Goal: Task Accomplishment & Management: Manage account settings

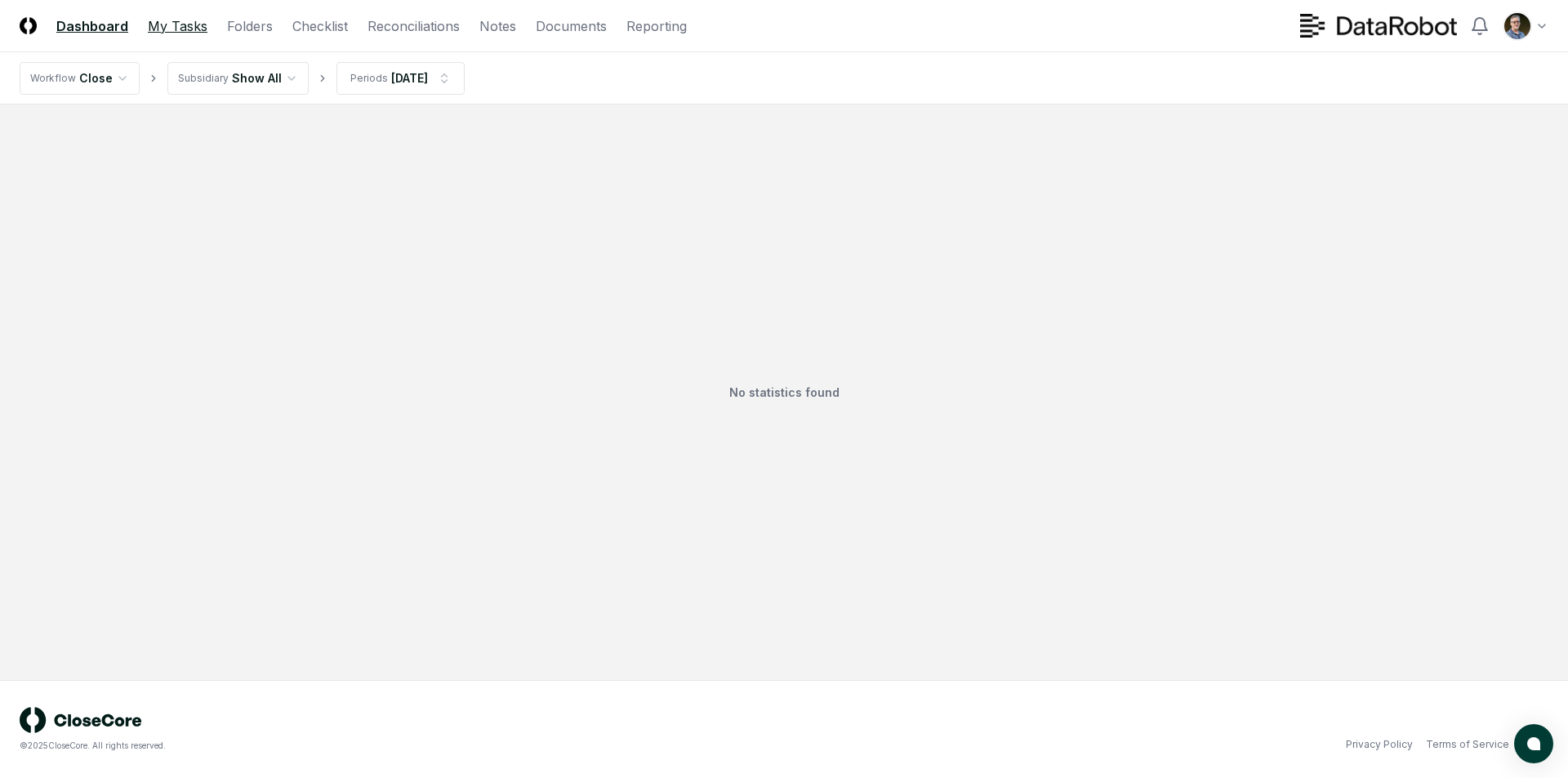
click at [179, 23] on link "My Tasks" at bounding box center [177, 26] width 60 height 20
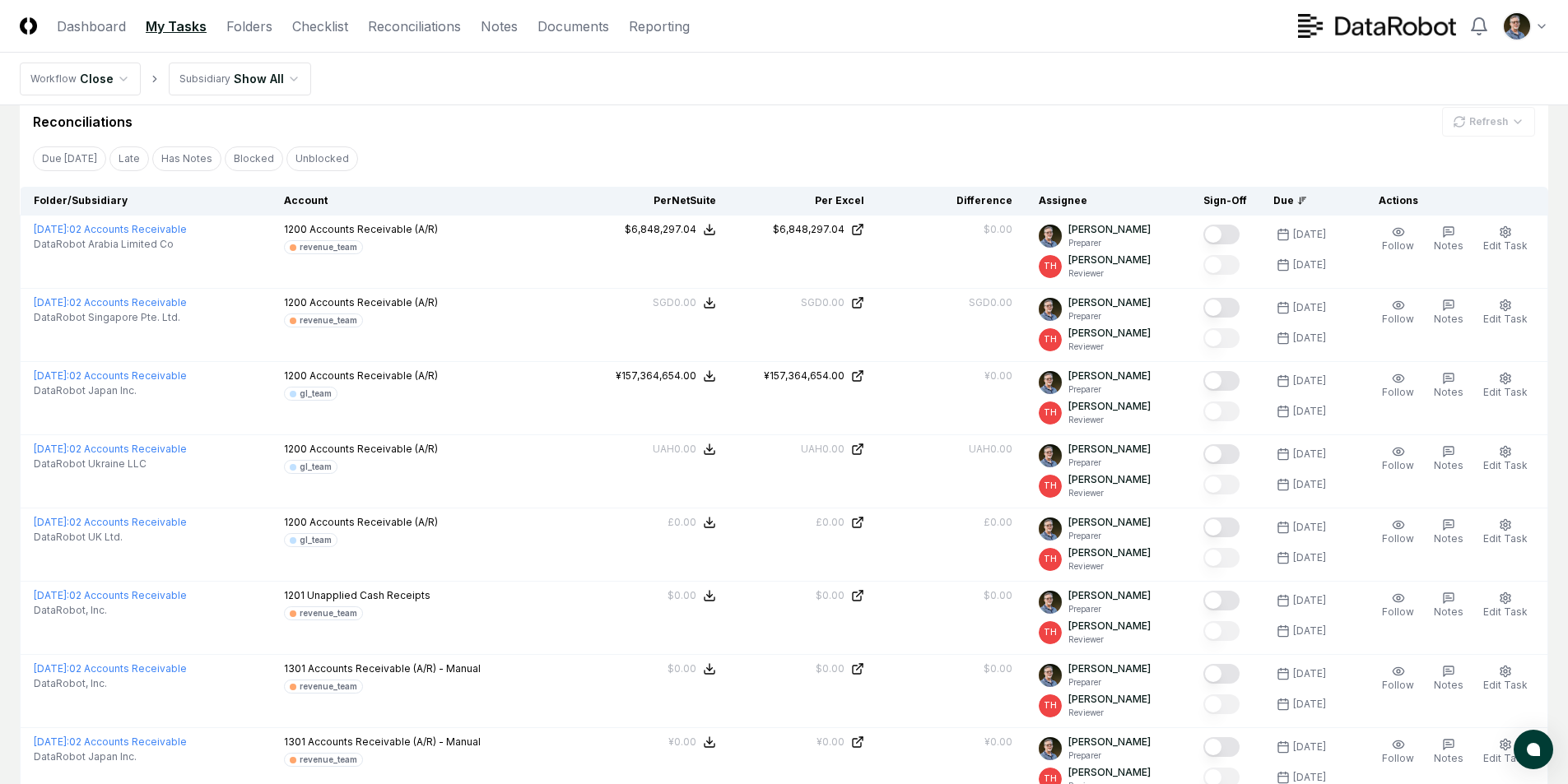
scroll to position [247, 0]
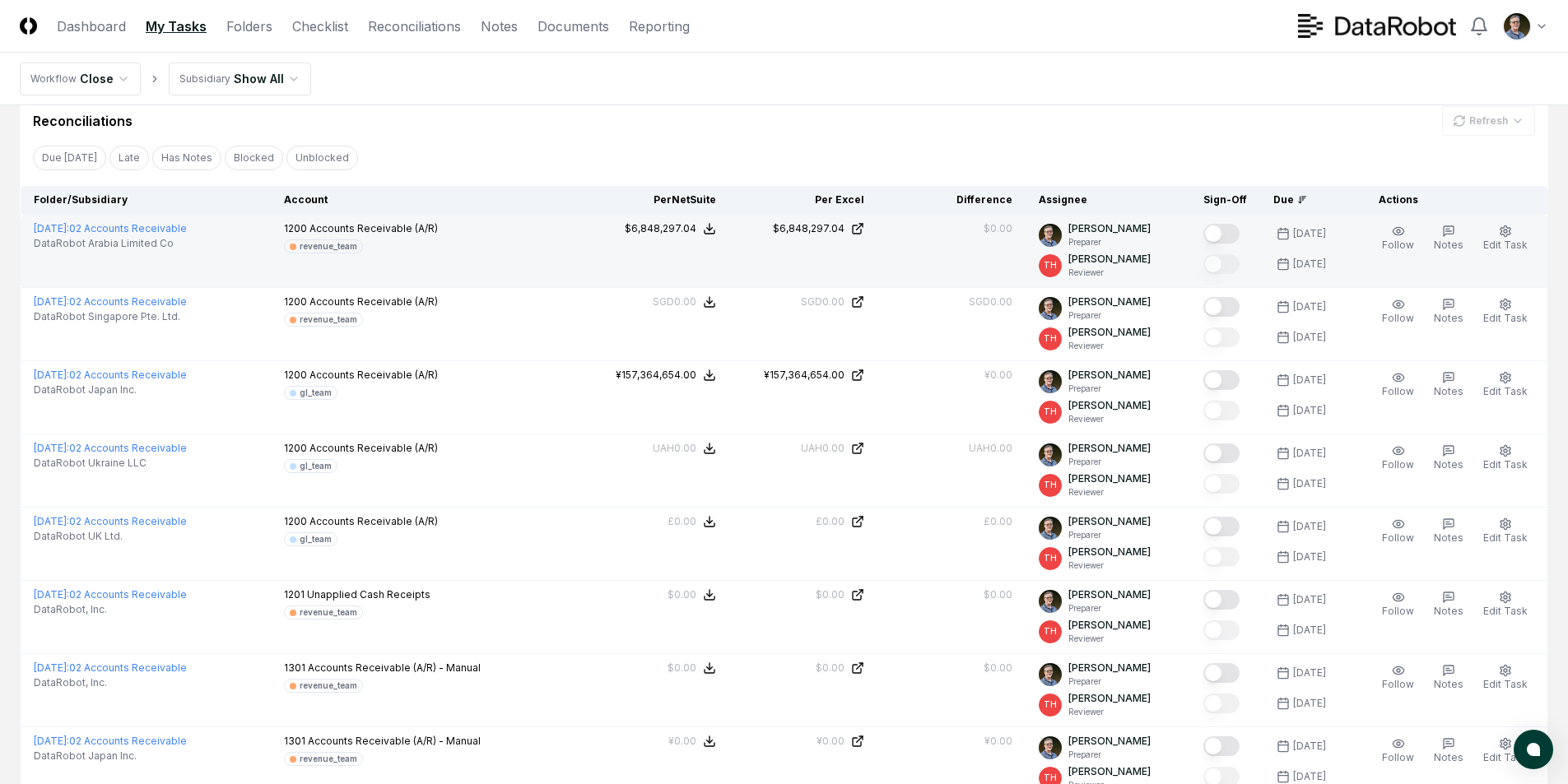
click at [1219, 229] on button "Mark complete" at bounding box center [1221, 233] width 36 height 20
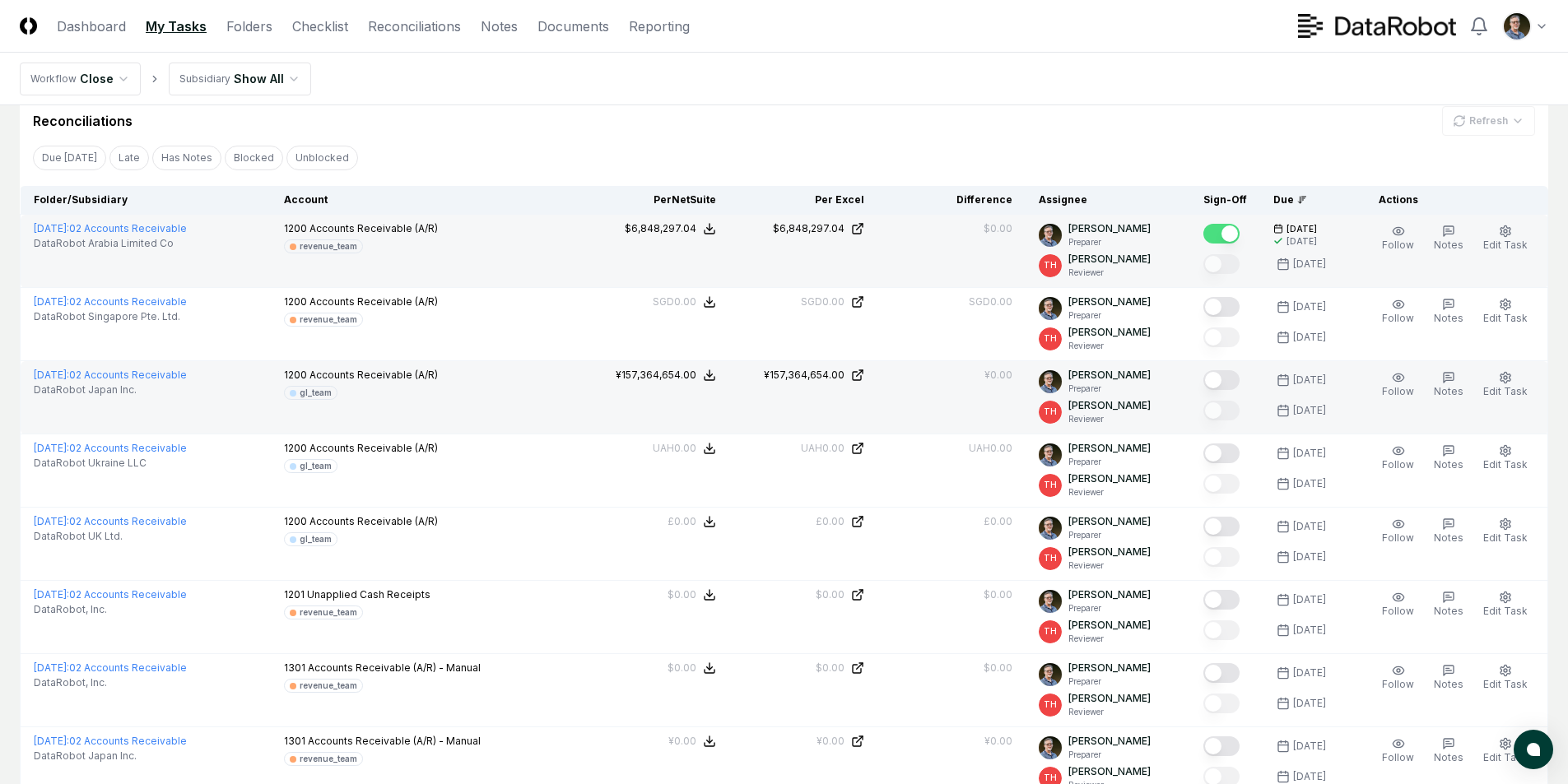
click at [1223, 375] on button "Mark complete" at bounding box center [1221, 380] width 36 height 20
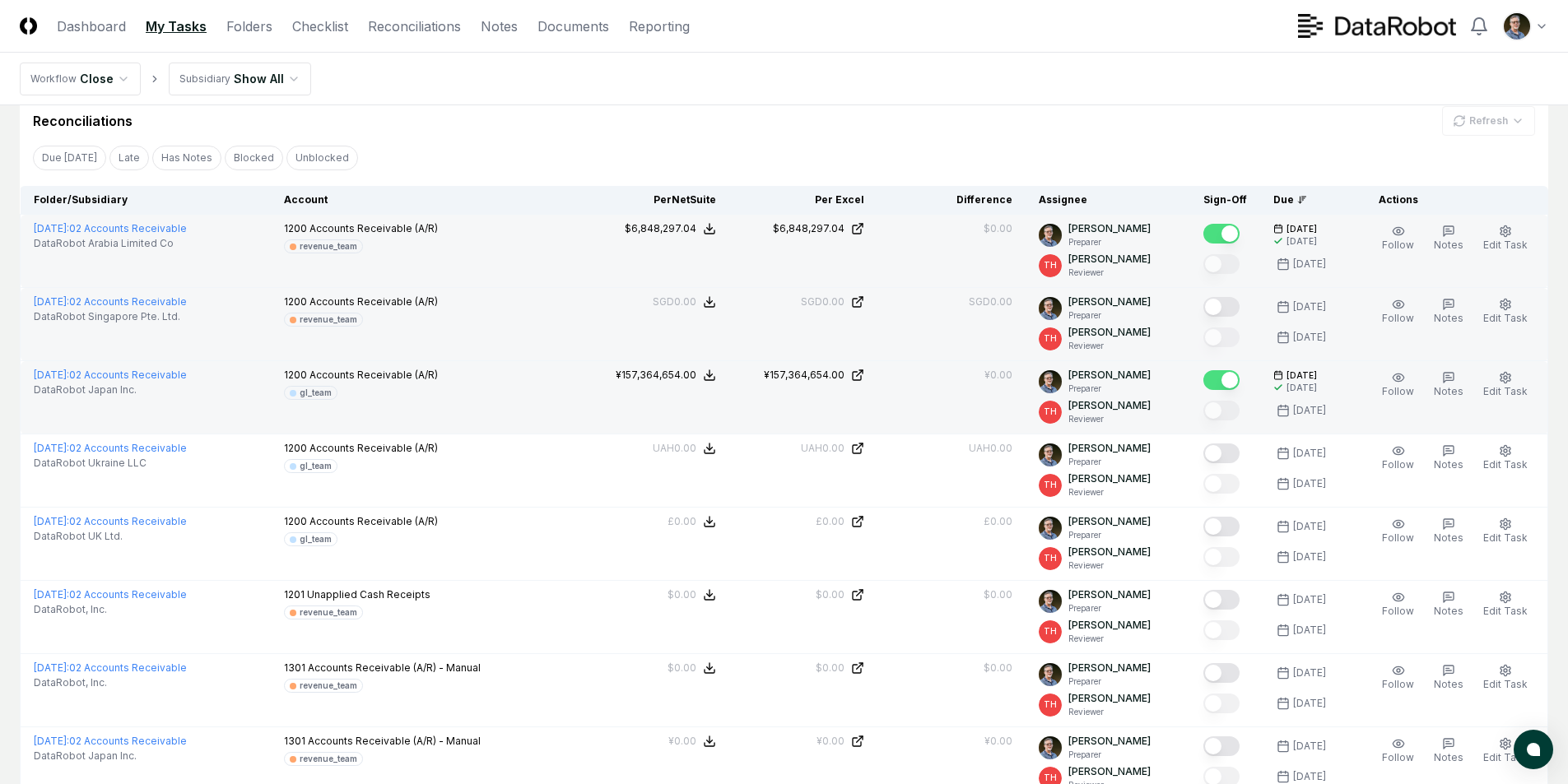
click at [1213, 307] on button "Mark complete" at bounding box center [1221, 307] width 36 height 20
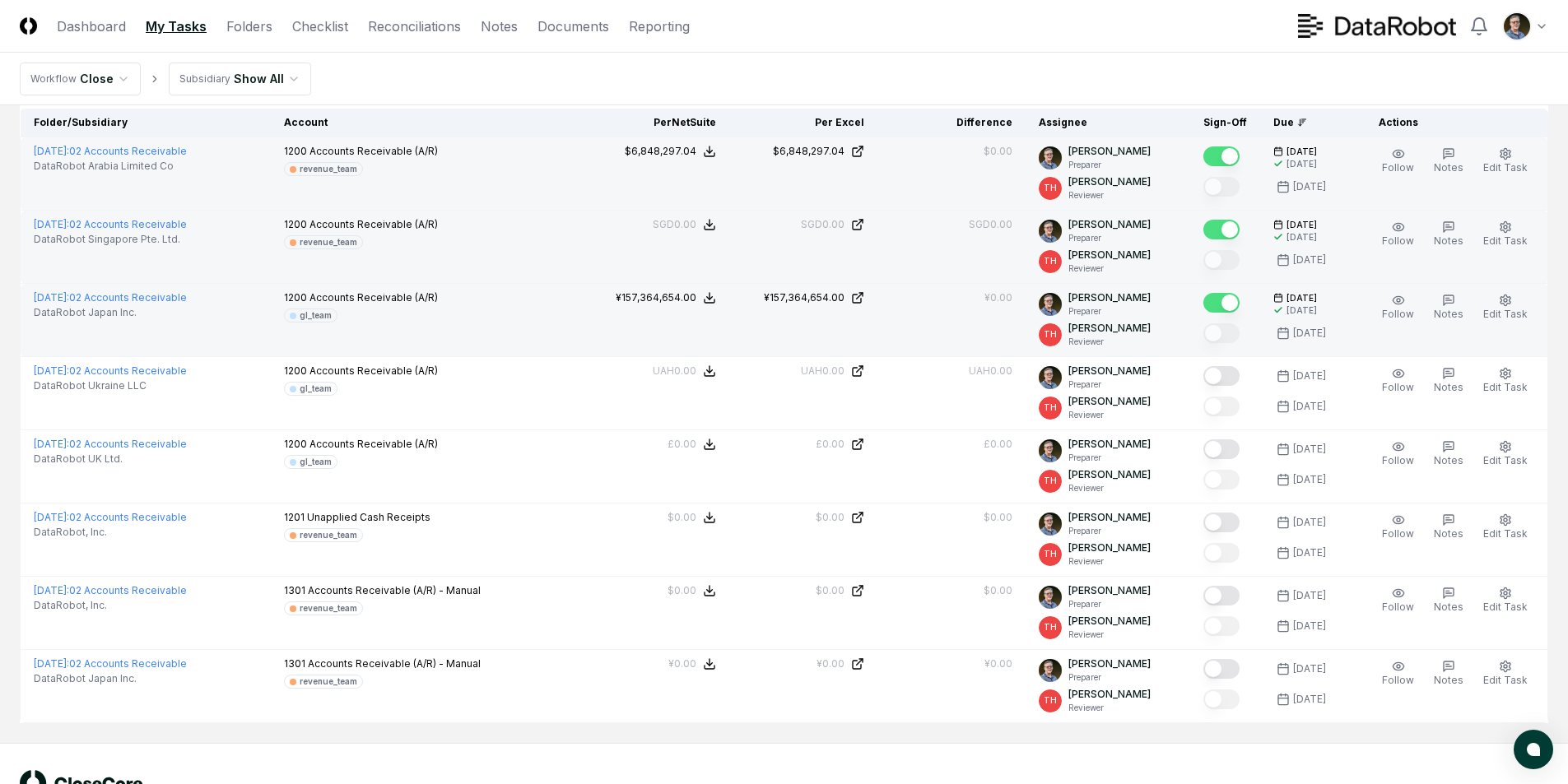
scroll to position [330, 0]
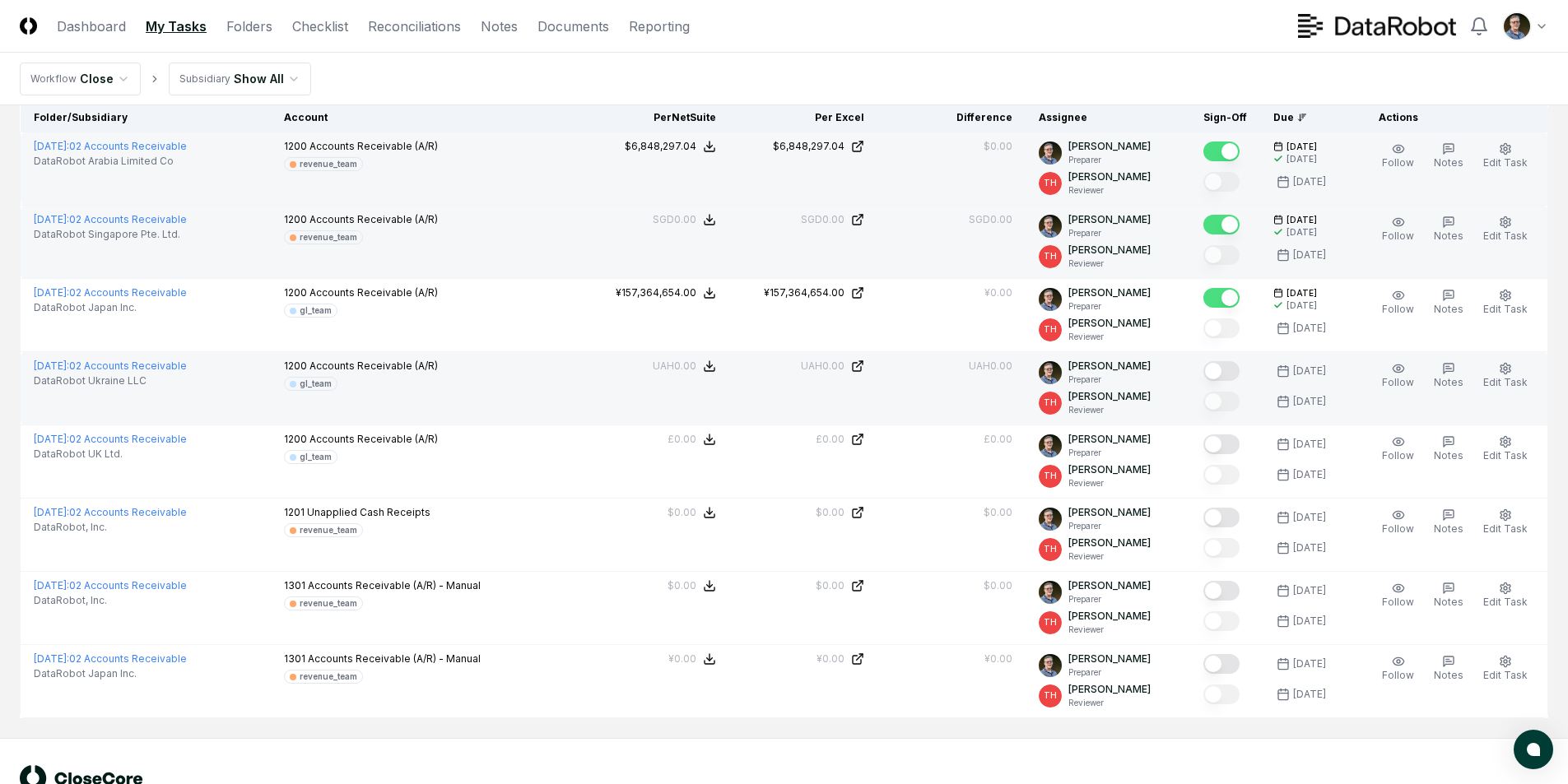
click at [1215, 373] on button "Mark complete" at bounding box center [1221, 371] width 36 height 20
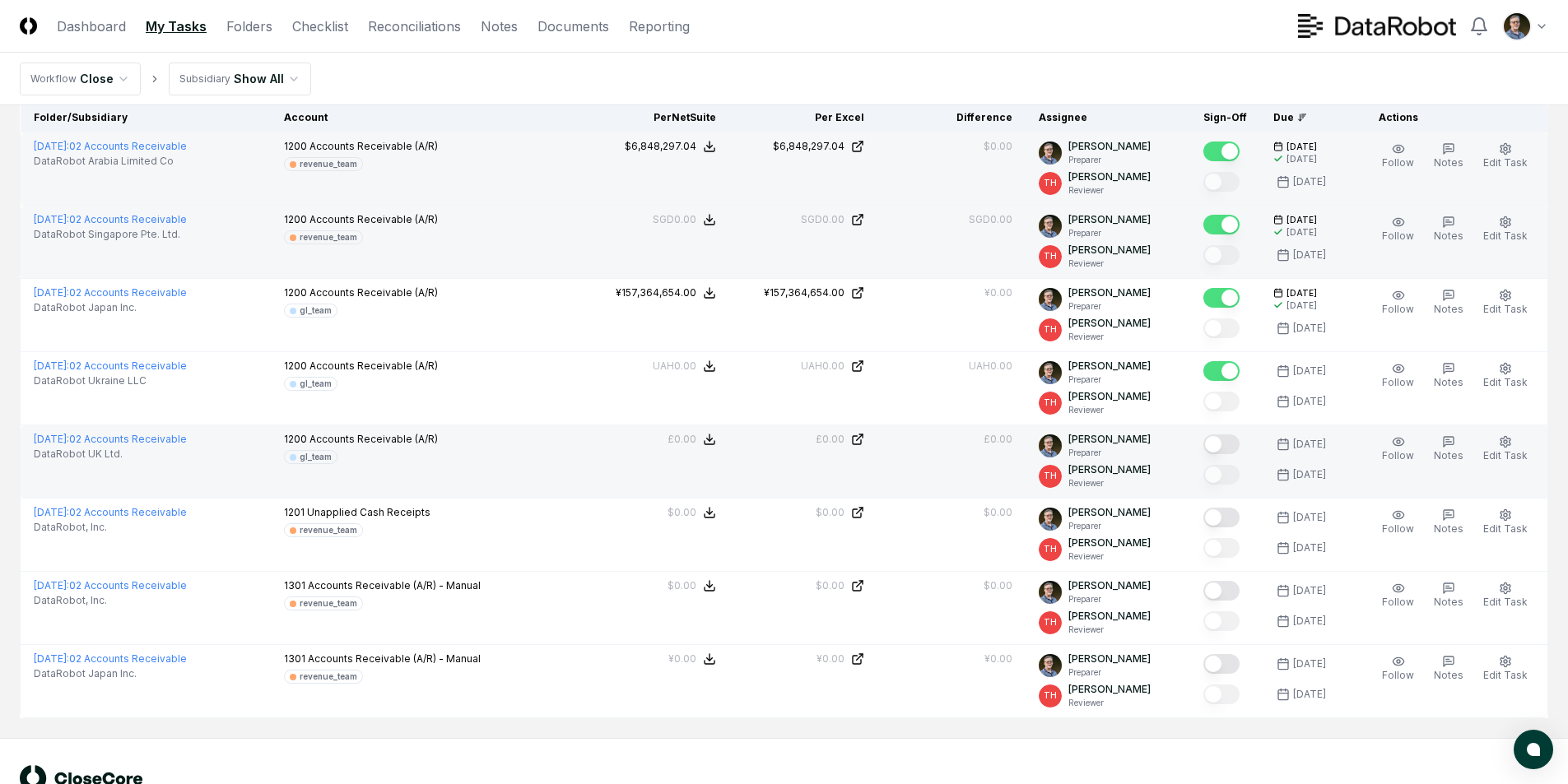
click at [1219, 439] on button "Mark complete" at bounding box center [1221, 444] width 36 height 20
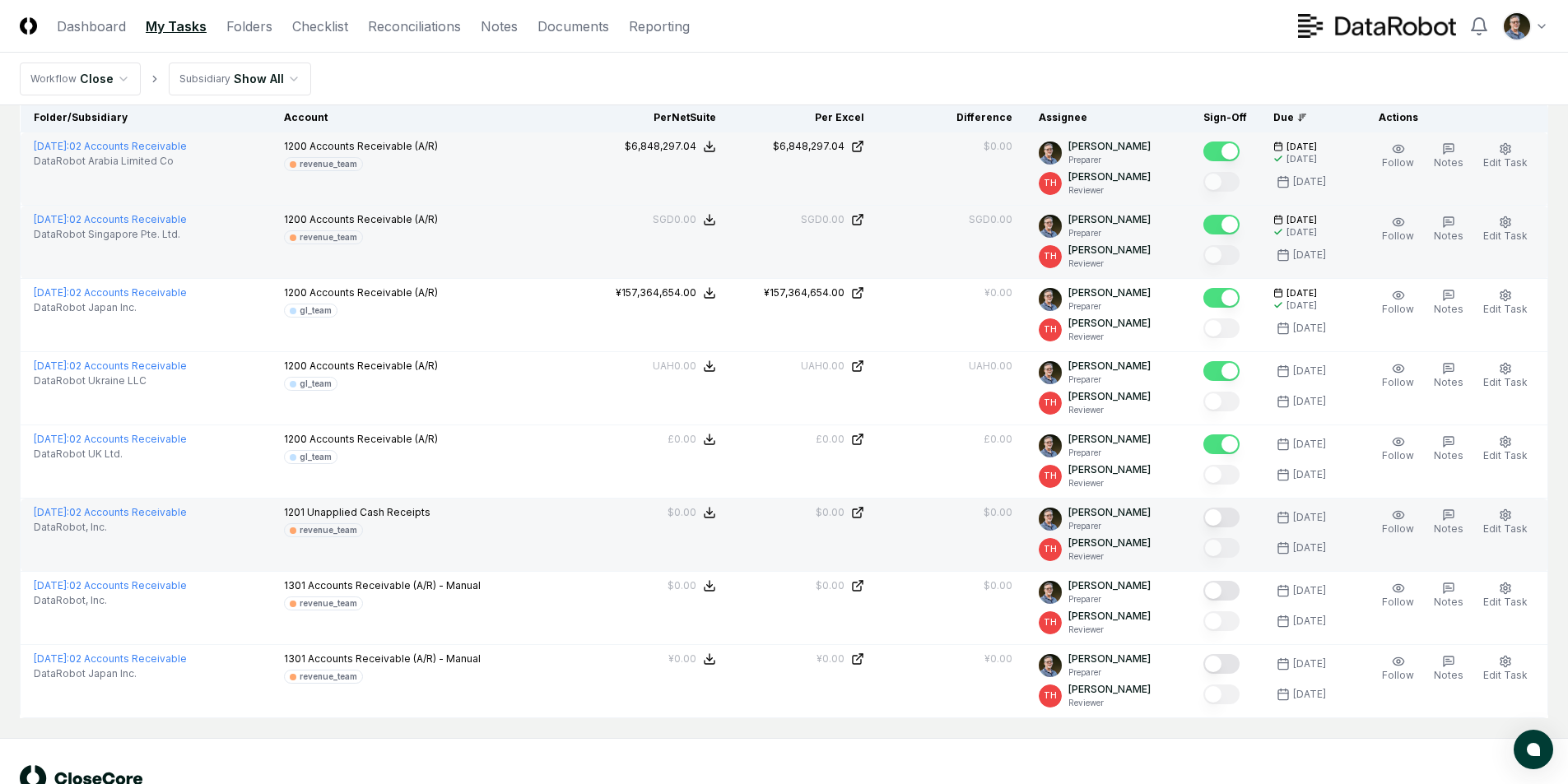
click at [1225, 517] on button "Mark complete" at bounding box center [1221, 517] width 36 height 20
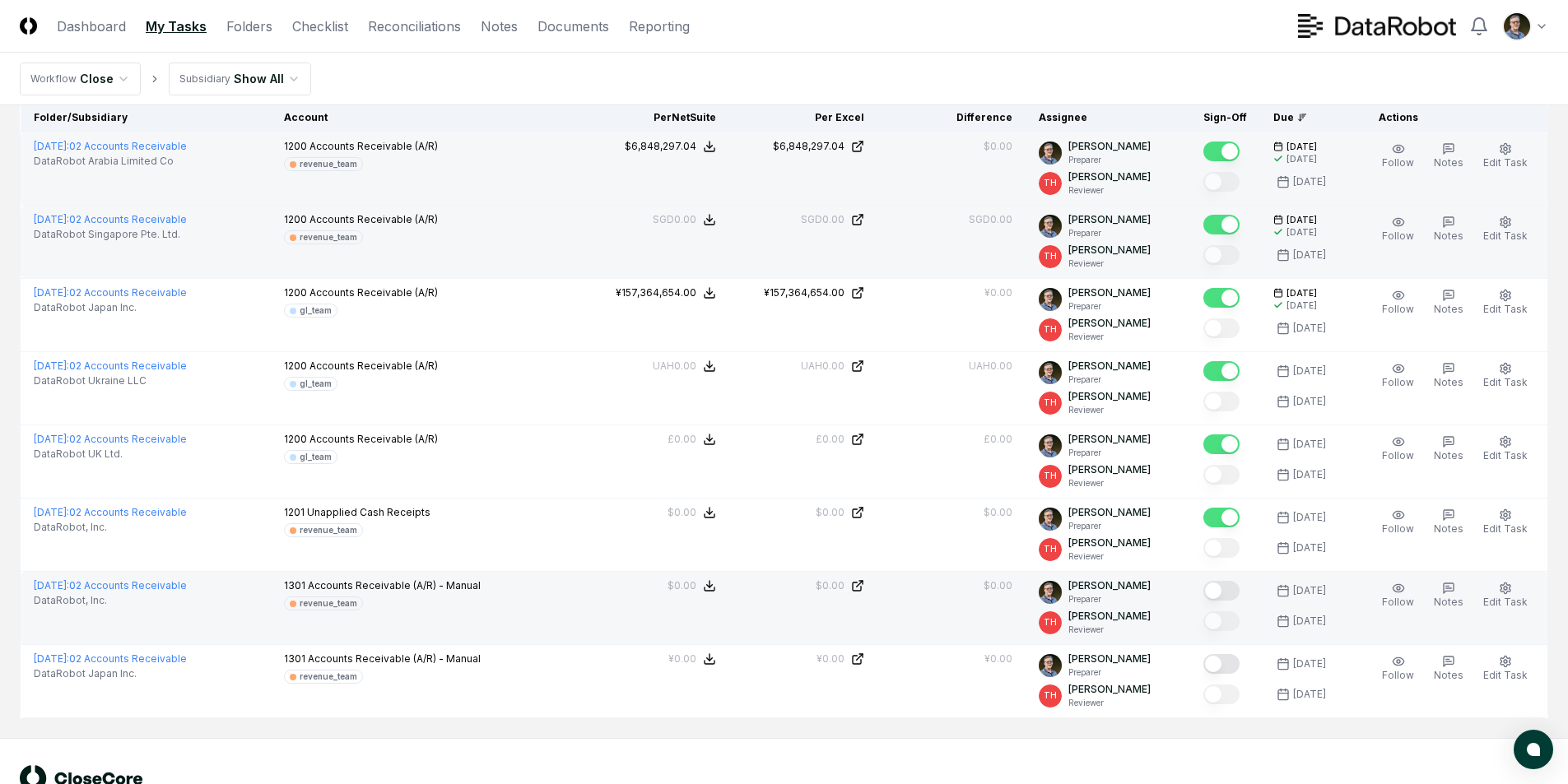
click at [1218, 593] on button "Mark complete" at bounding box center [1221, 591] width 36 height 20
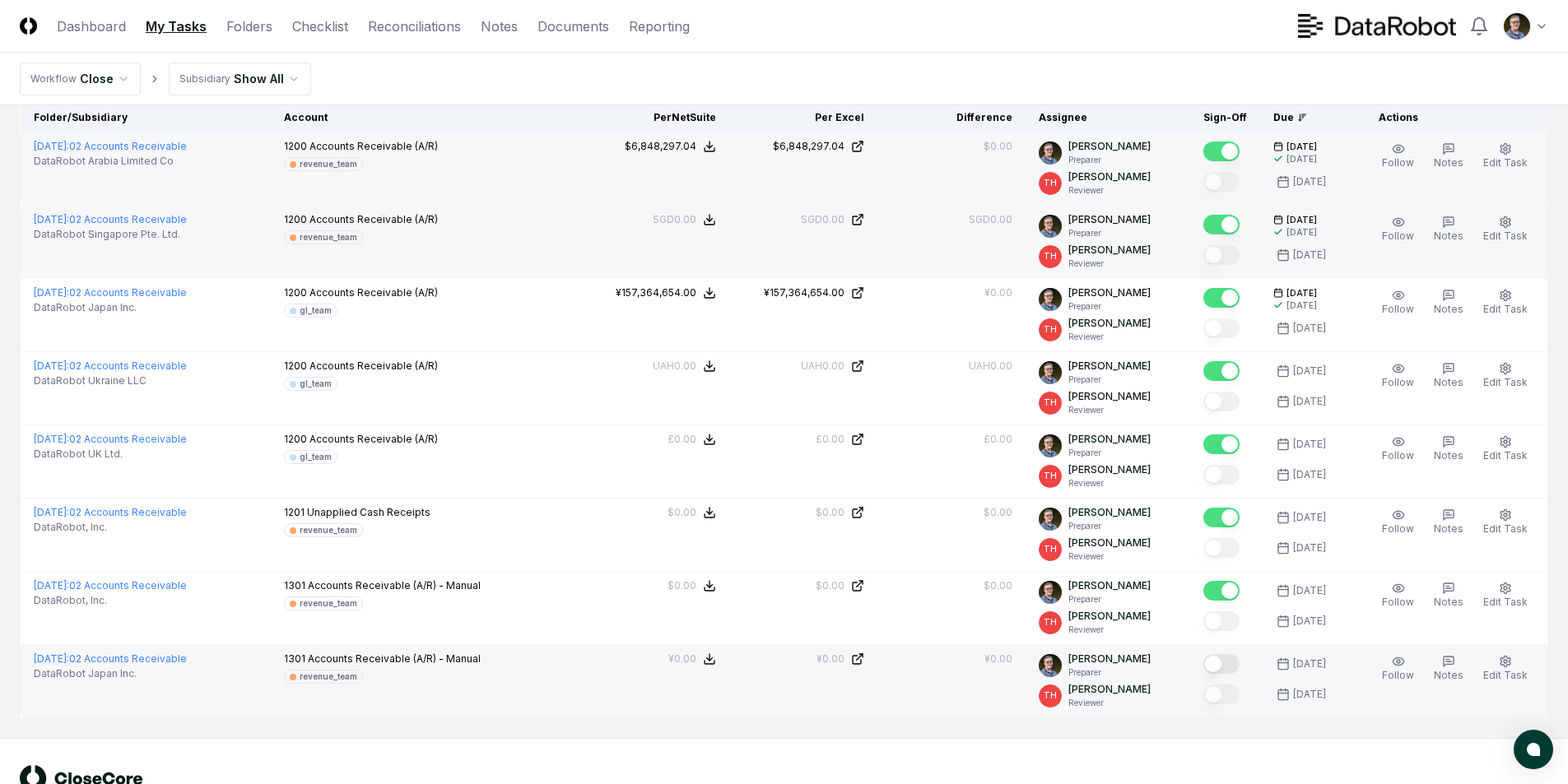
click at [1216, 663] on button "Mark complete" at bounding box center [1221, 664] width 36 height 20
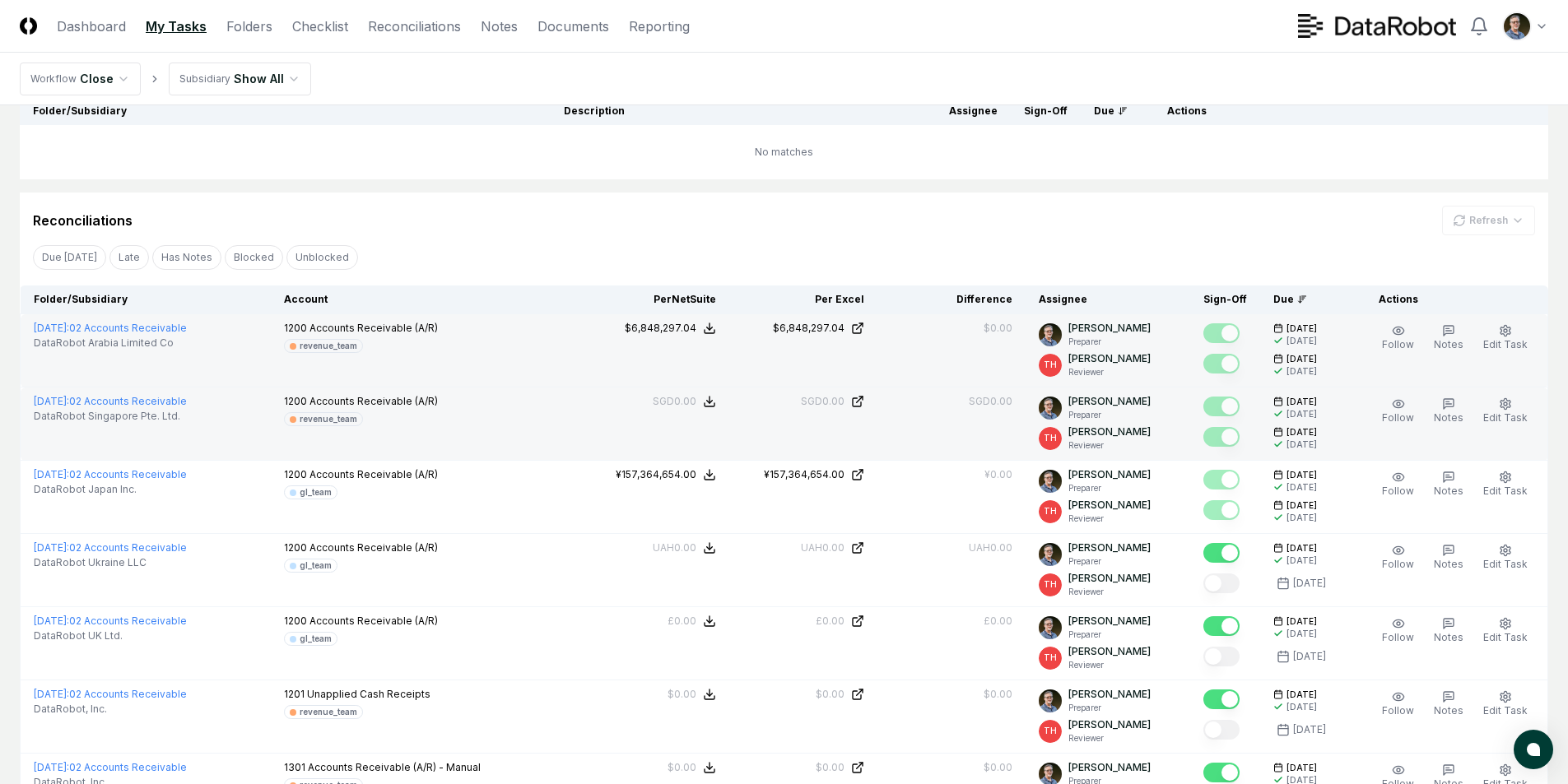
scroll to position [165, 0]
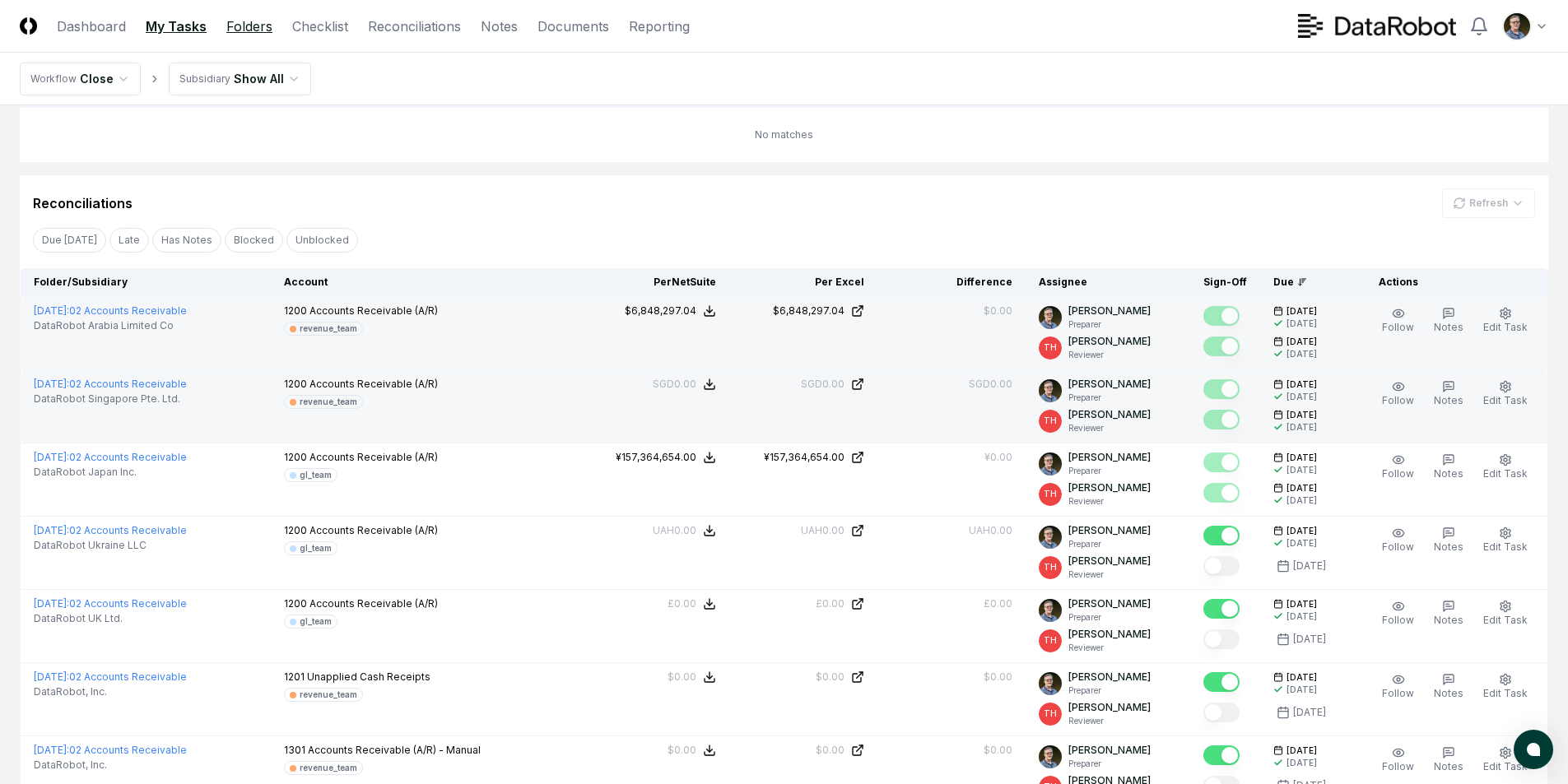
click at [251, 28] on link "Folders" at bounding box center [250, 26] width 46 height 20
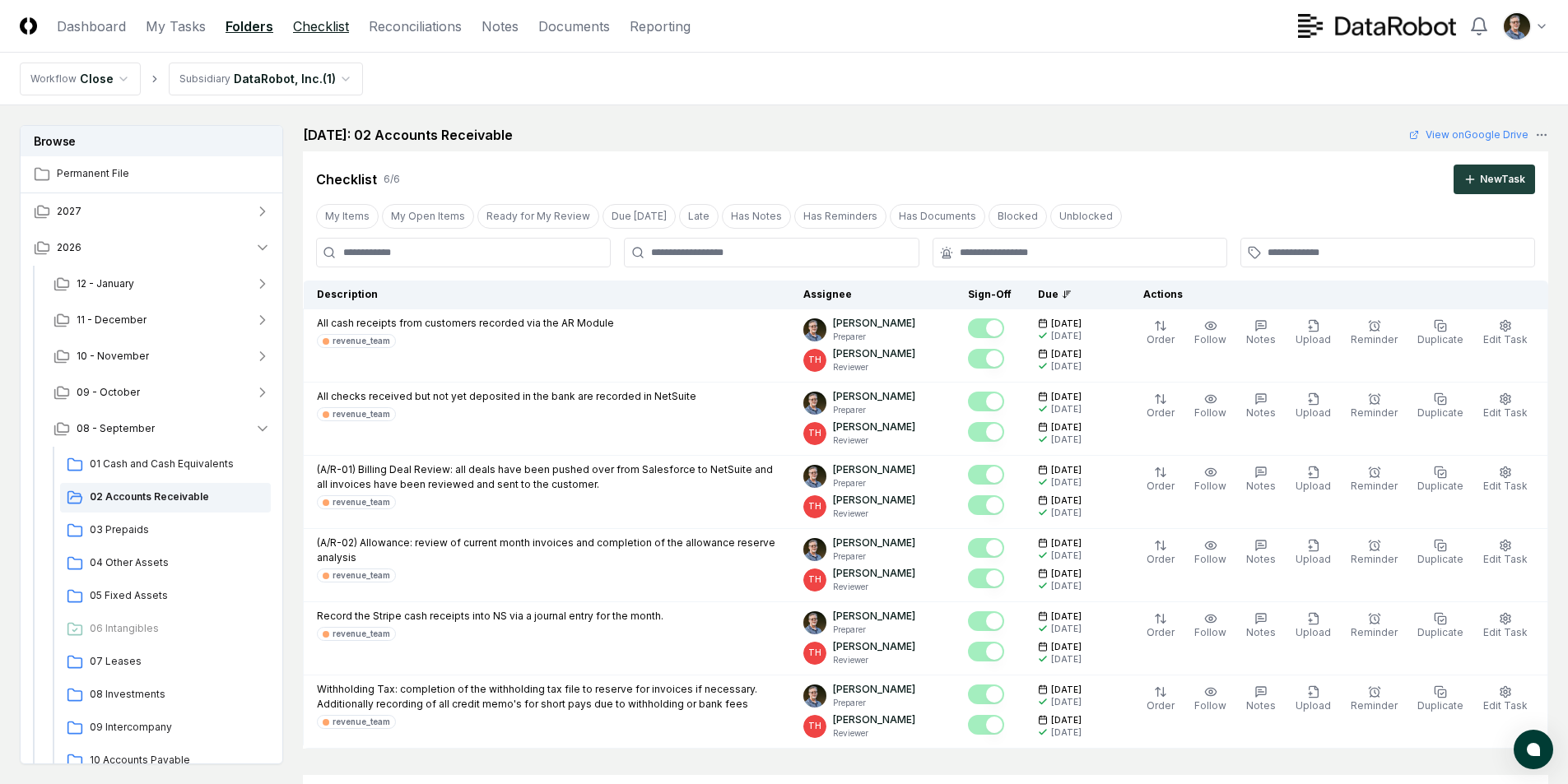
click at [316, 21] on link "Checklist" at bounding box center [321, 26] width 56 height 20
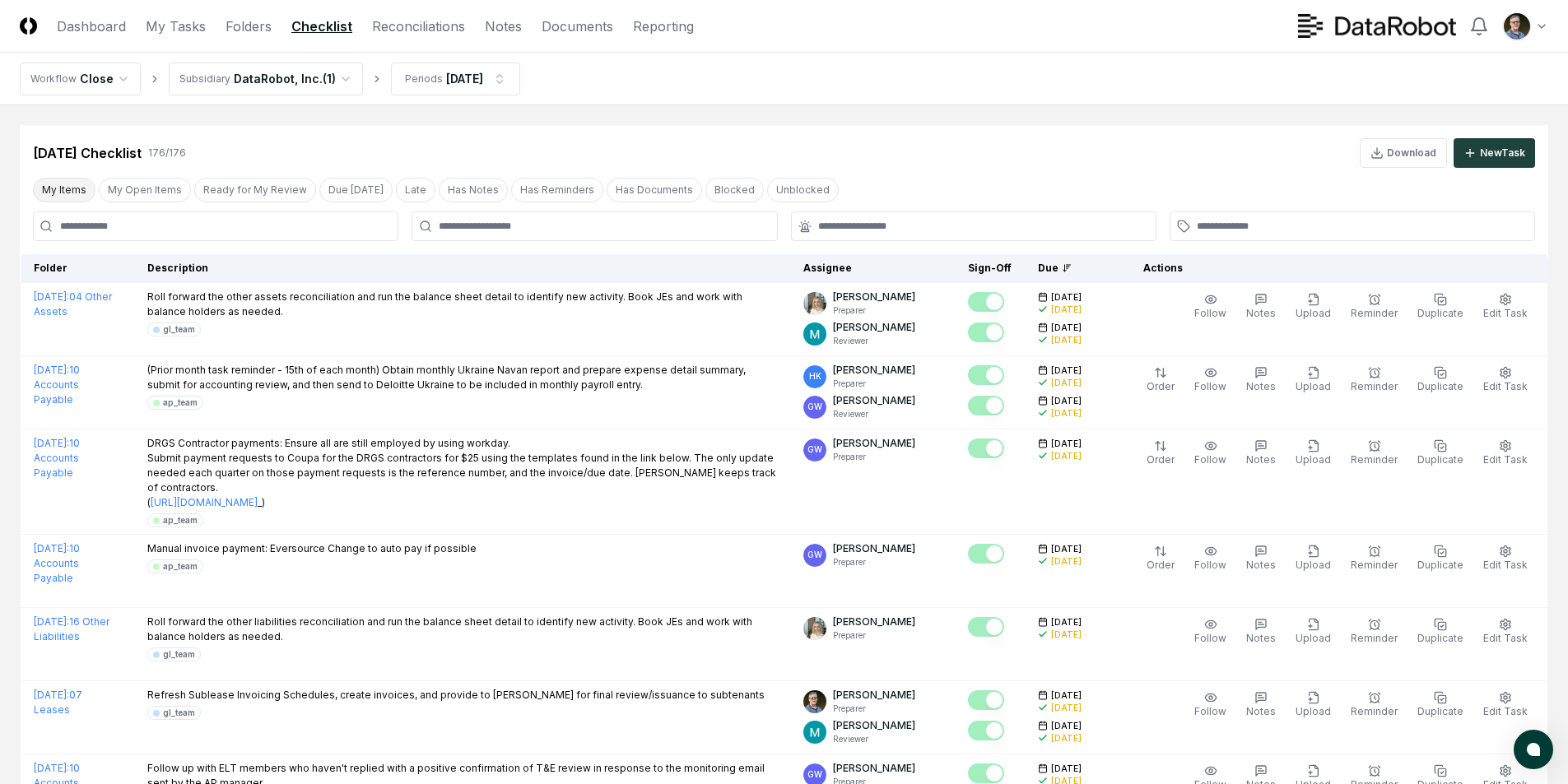
click at [70, 189] on button "My Items" at bounding box center [65, 191] width 63 height 25
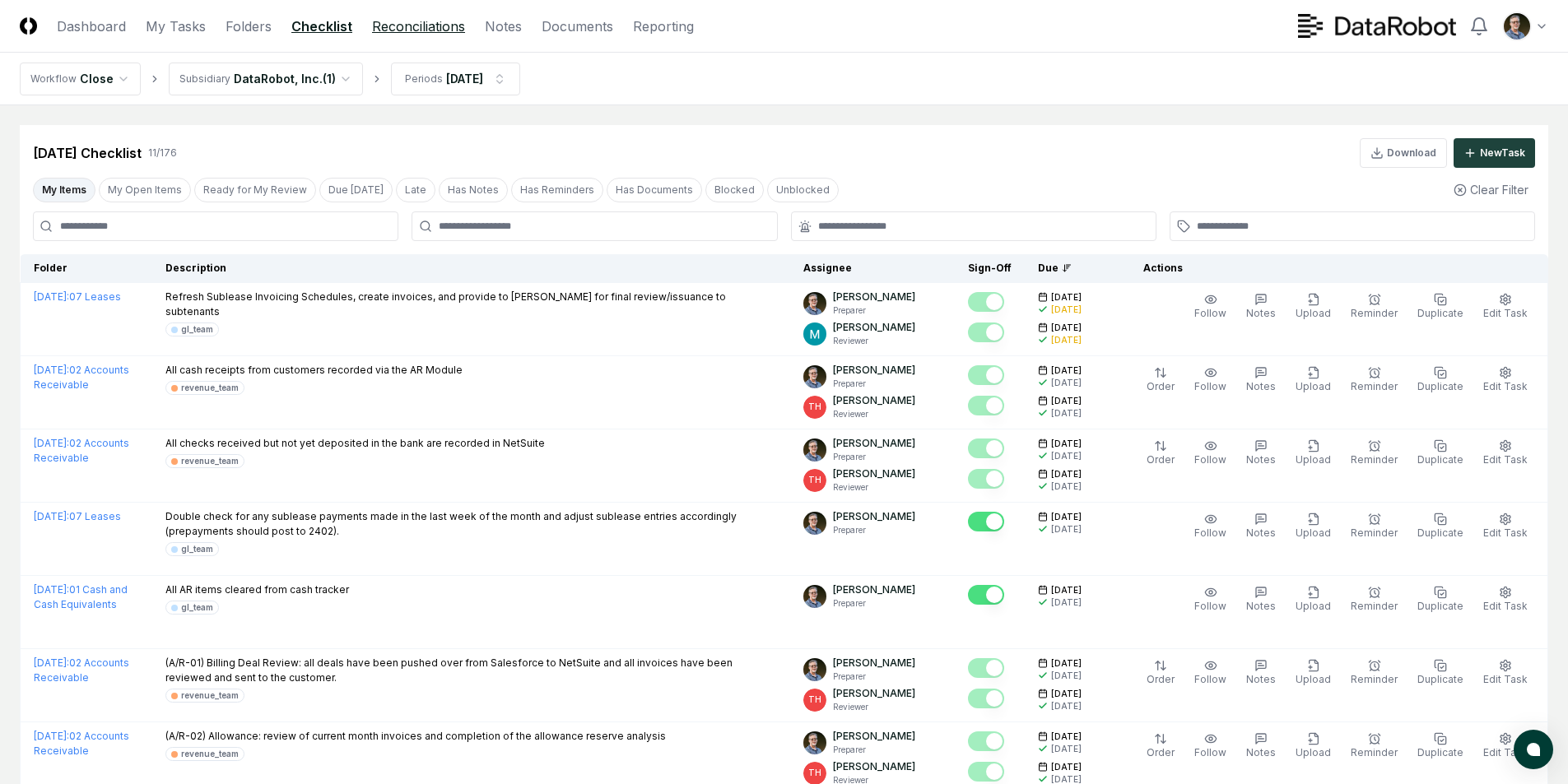
click at [403, 28] on link "Reconciliations" at bounding box center [418, 26] width 93 height 20
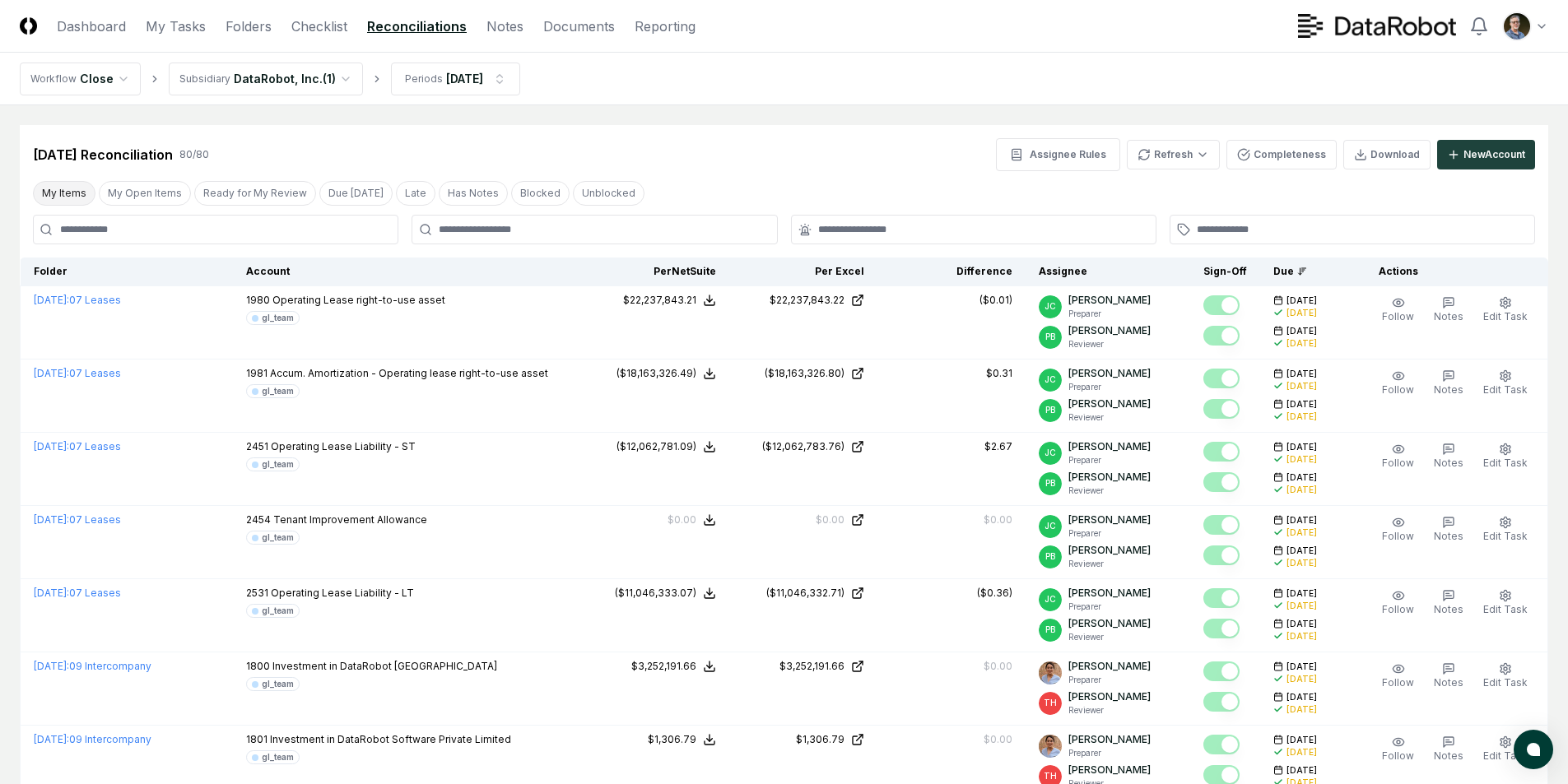
click at [70, 190] on button "My Items" at bounding box center [65, 193] width 63 height 25
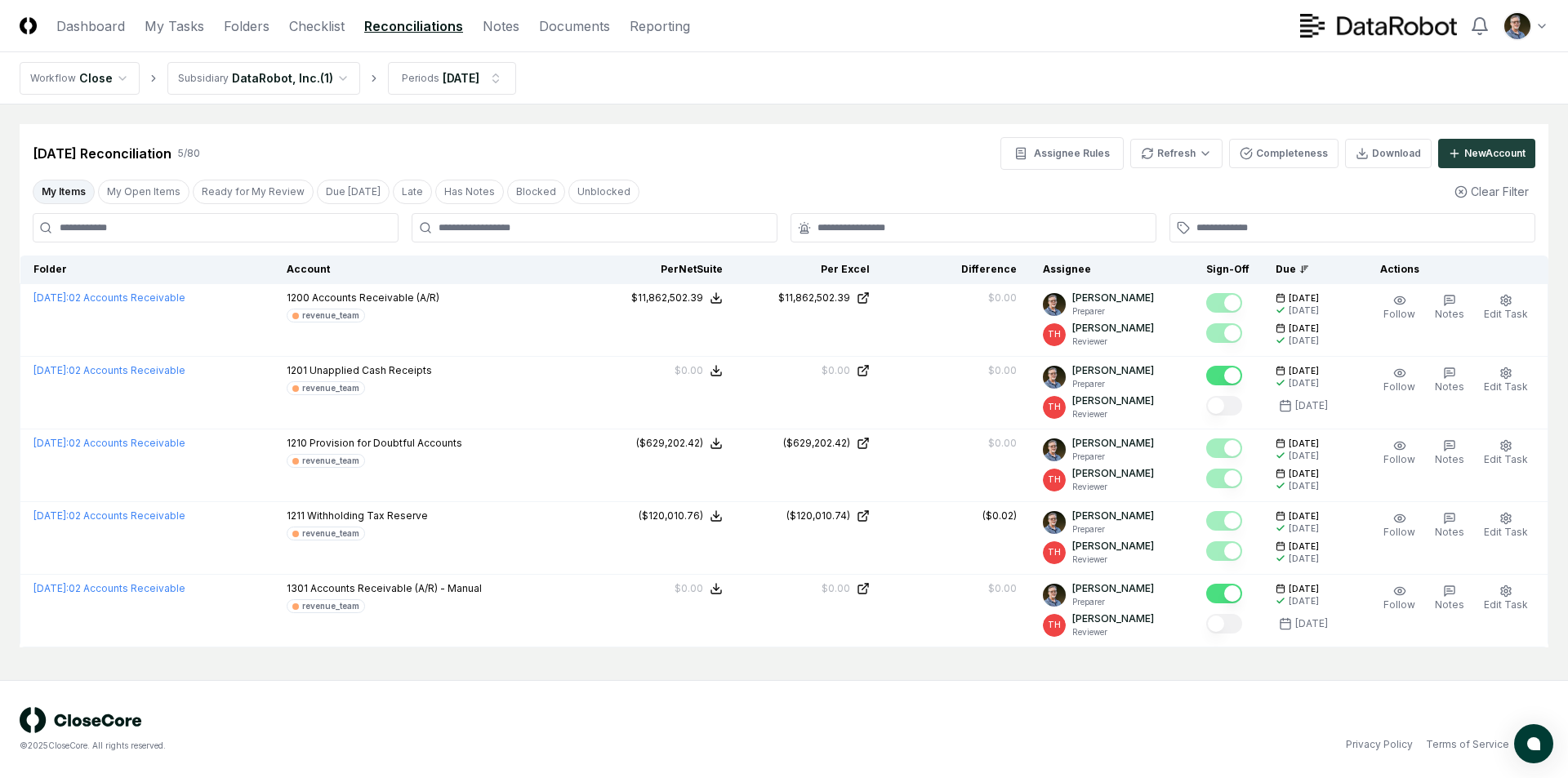
click at [759, 88] on nav "Workflow Close Subsidiary DataRobot, Inc. ( 1 ) Periods [DATE]" at bounding box center [784, 78] width 1568 height 52
click at [693, 164] on div "[DATE] Reconciliation 5 / 80 Assignee Rules Refresh Completeness Download New A…" at bounding box center [784, 153] width 1502 height 33
